Goal: Find specific page/section: Find specific page/section

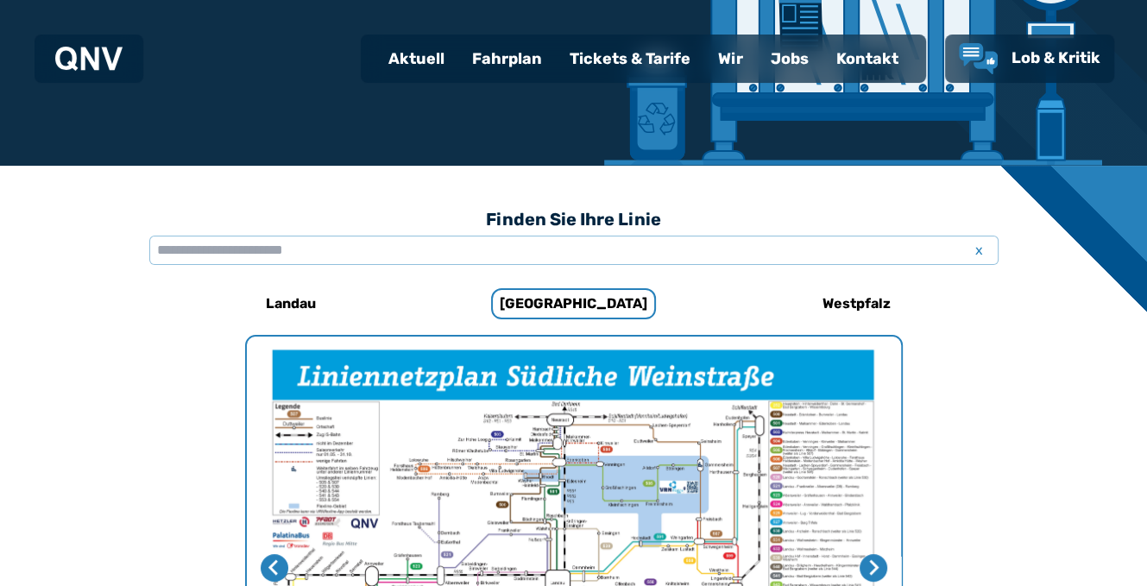
scroll to position [100, 0]
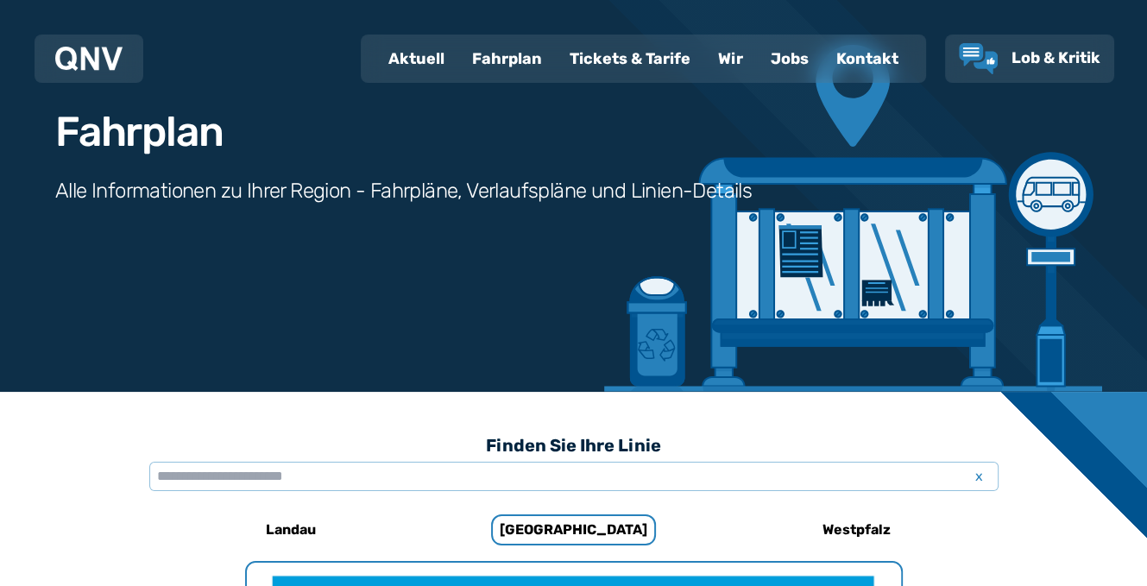
click at [495, 54] on div "Fahrplan" at bounding box center [507, 58] width 98 height 45
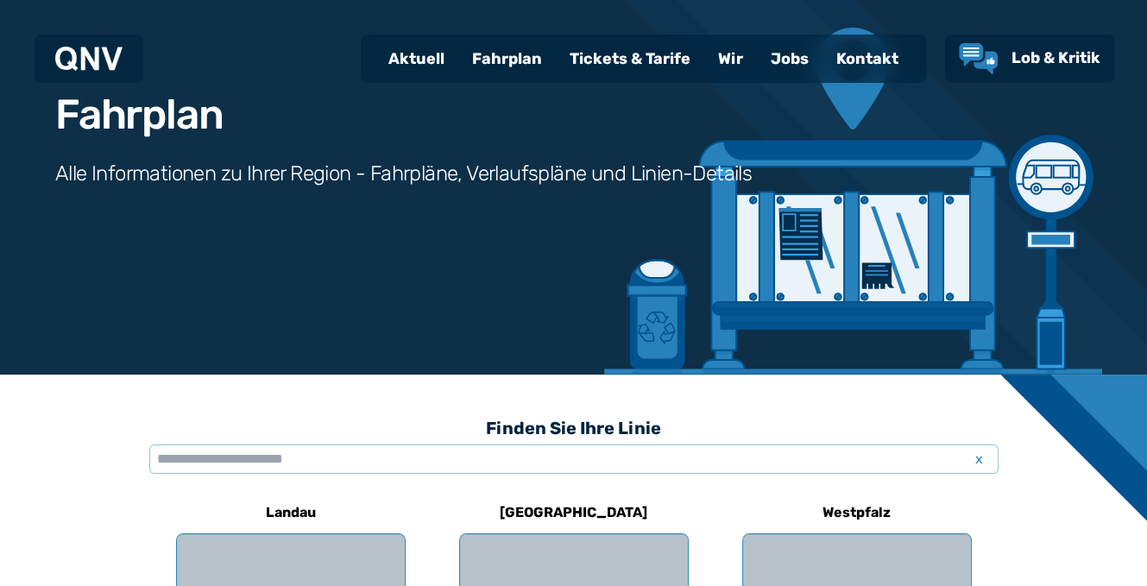
scroll to position [259, 0]
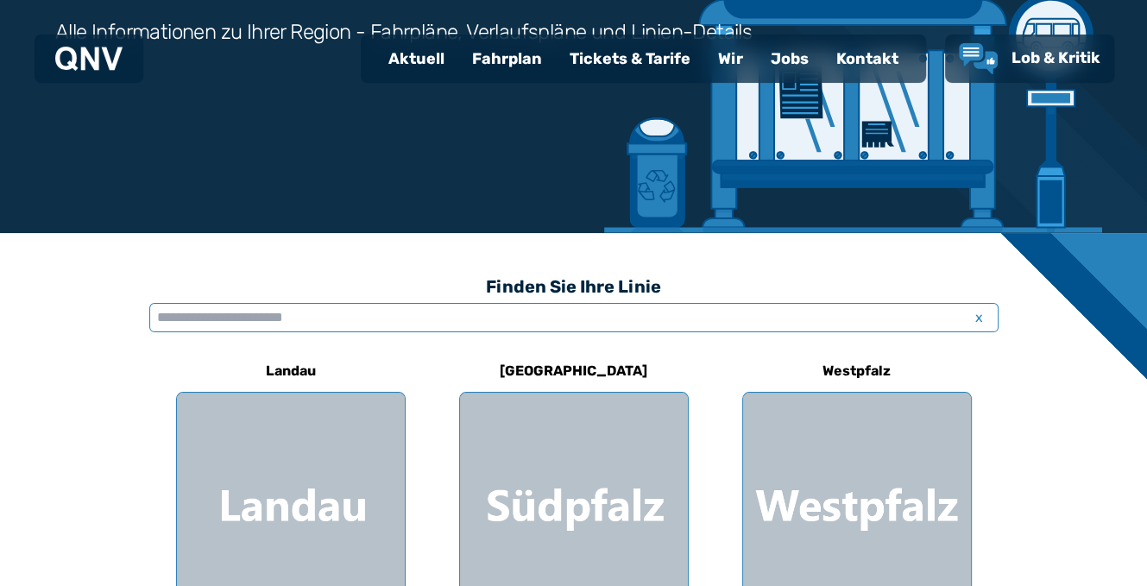
click at [306, 325] on input "text" at bounding box center [573, 317] width 849 height 29
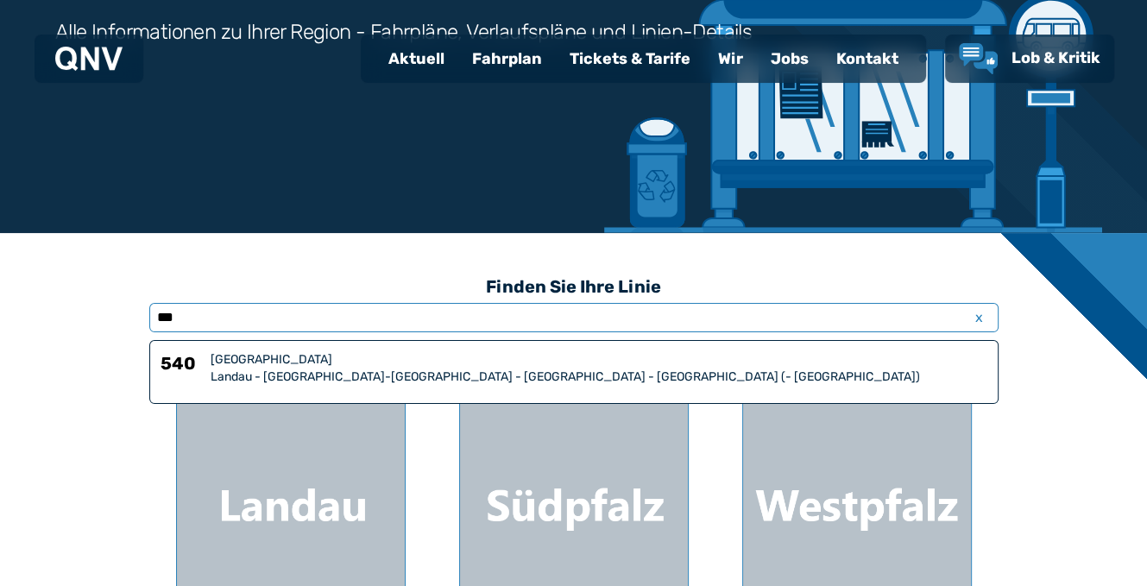
type input "***"
click at [278, 372] on div "Landau - [GEOGRAPHIC_DATA]-[GEOGRAPHIC_DATA] - [GEOGRAPHIC_DATA] - [GEOGRAPHIC_…" at bounding box center [599, 377] width 777 height 17
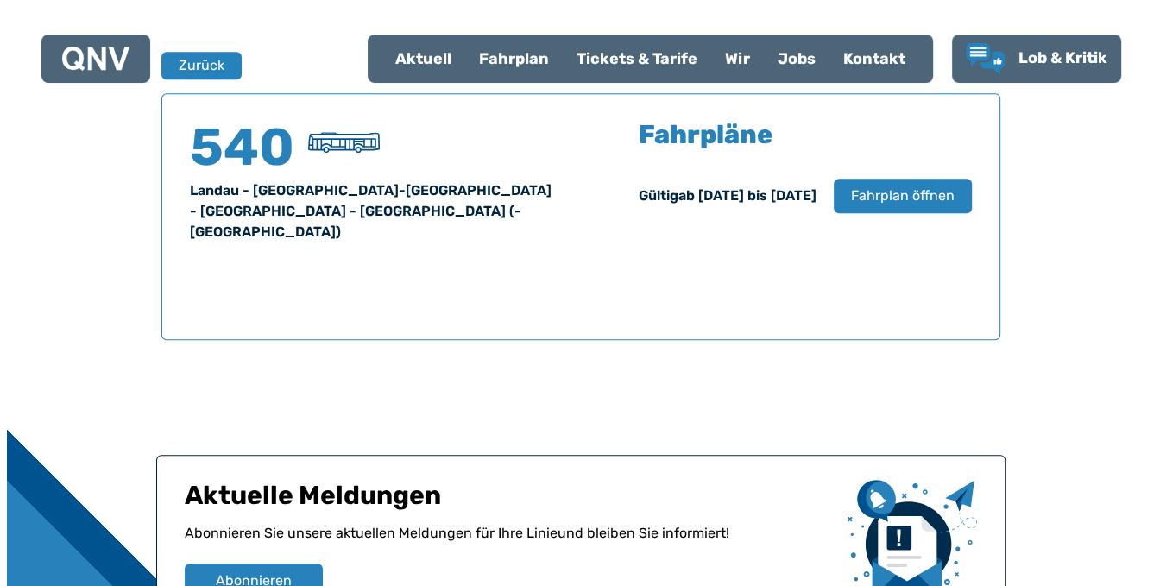
scroll to position [1137, 0]
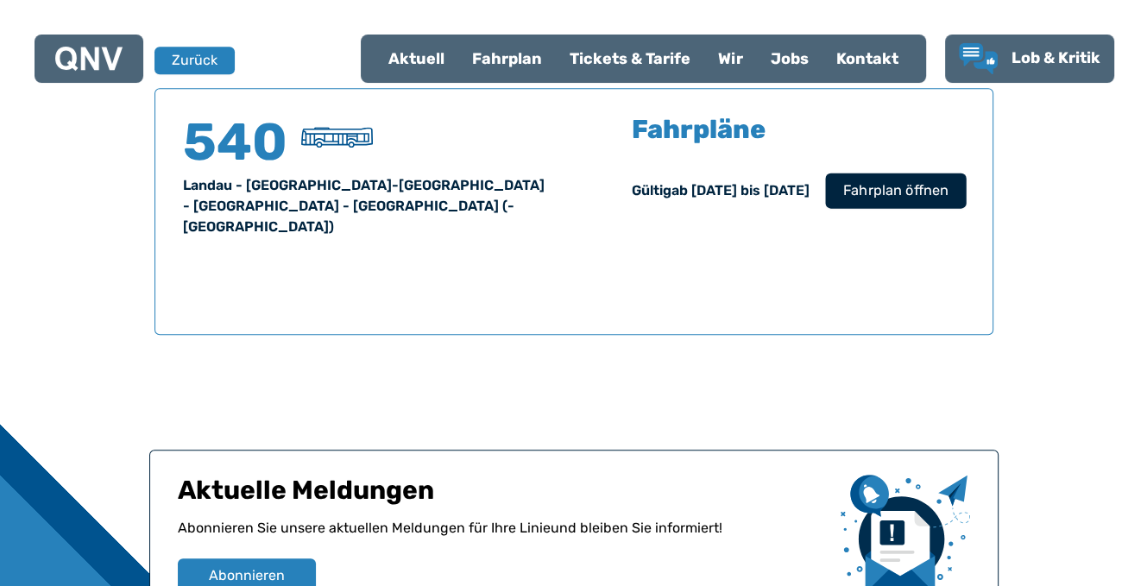
click at [900, 183] on span "Fahrplan öffnen" at bounding box center [895, 190] width 105 height 21
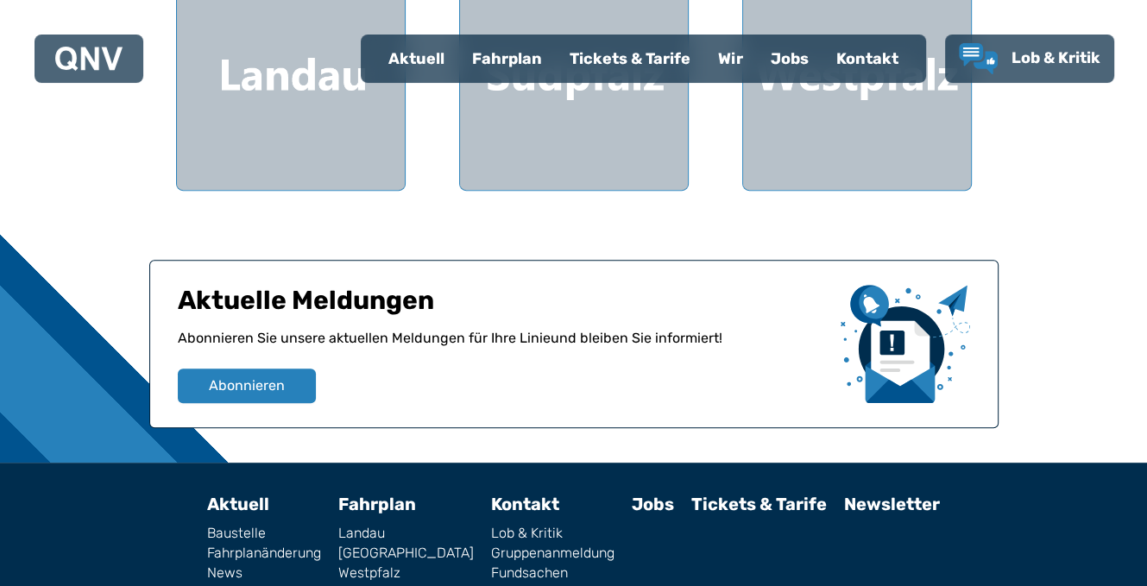
scroll to position [691, 0]
